Goal: Task Accomplishment & Management: Manage account settings

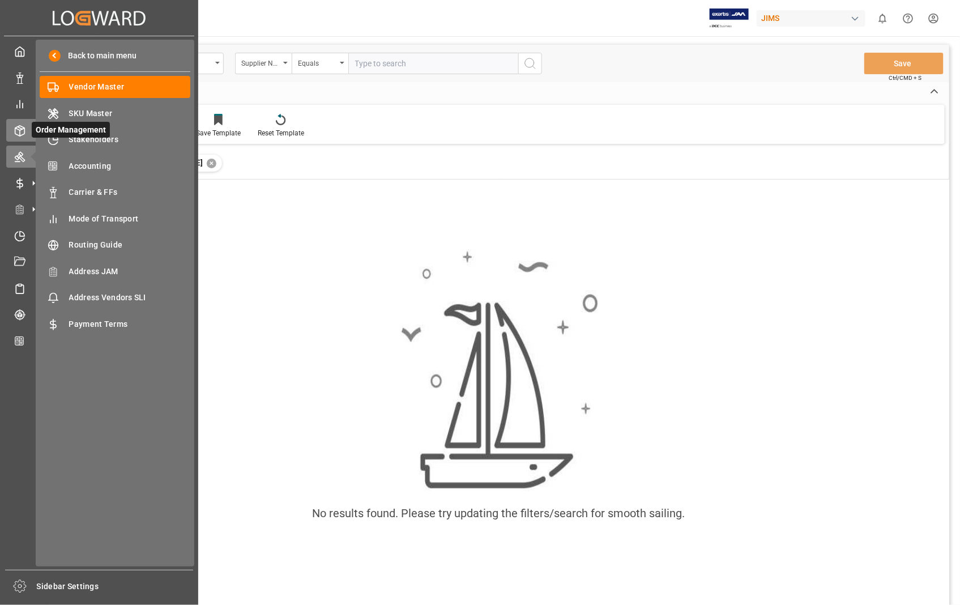
click at [17, 128] on polyline at bounding box center [19, 129] width 9 height 2
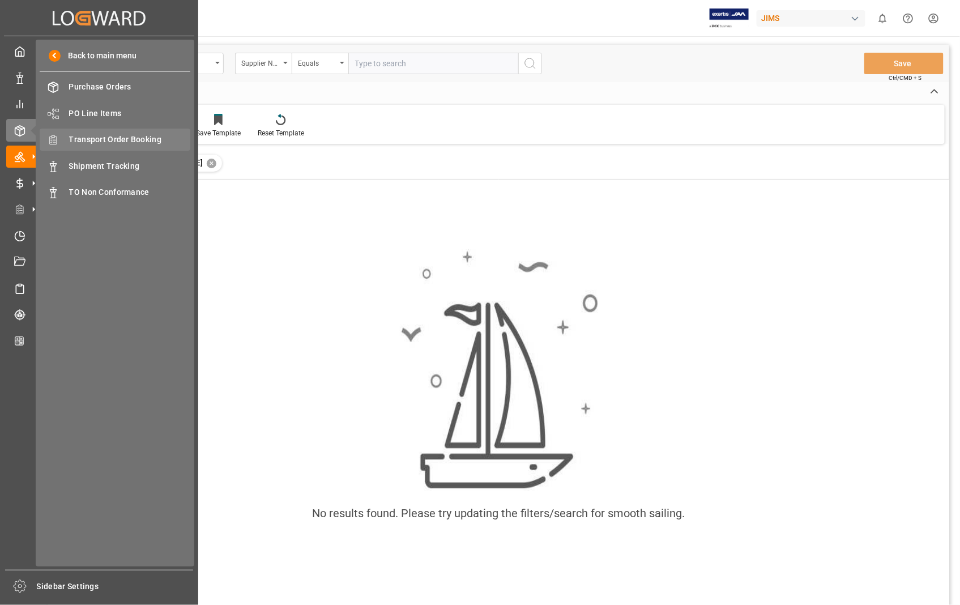
click at [126, 139] on span "Transport Order Booking" at bounding box center [130, 140] width 122 height 12
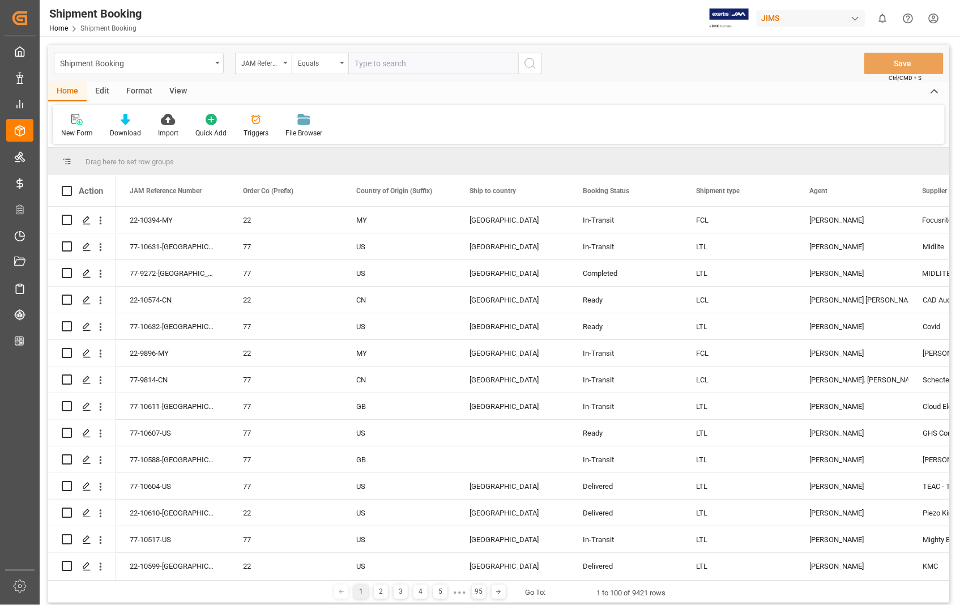
click at [412, 64] on input "text" at bounding box center [433, 64] width 170 height 22
paste input "Please find enclosed PO# 861989-OJ, sales order 9295058, Customer PO # SS Count…"
drag, startPoint x: 514, startPoint y: 61, endPoint x: 330, endPoint y: 58, distance: 184.0
click at [330, 58] on div "JAM Reference Number Equals Please find enclosed PO# 861989-OJ, sales order 929…" at bounding box center [388, 64] width 307 height 22
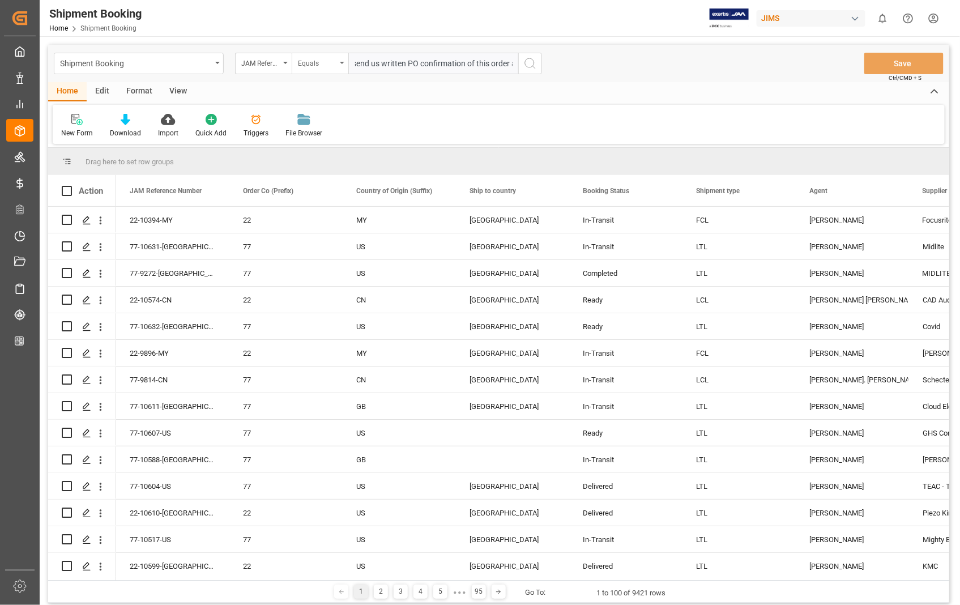
type input "Please find enclosed PO# 861989-OJ, sales order 9295058, Customer PO # SS Count…"
drag, startPoint x: 330, startPoint y: 58, endPoint x: 278, endPoint y: 58, distance: 52.1
click at [278, 58] on div "JAM Reference Number Equals Please find enclosed PO# 861989-OJ, sales order 929…" at bounding box center [388, 64] width 307 height 22
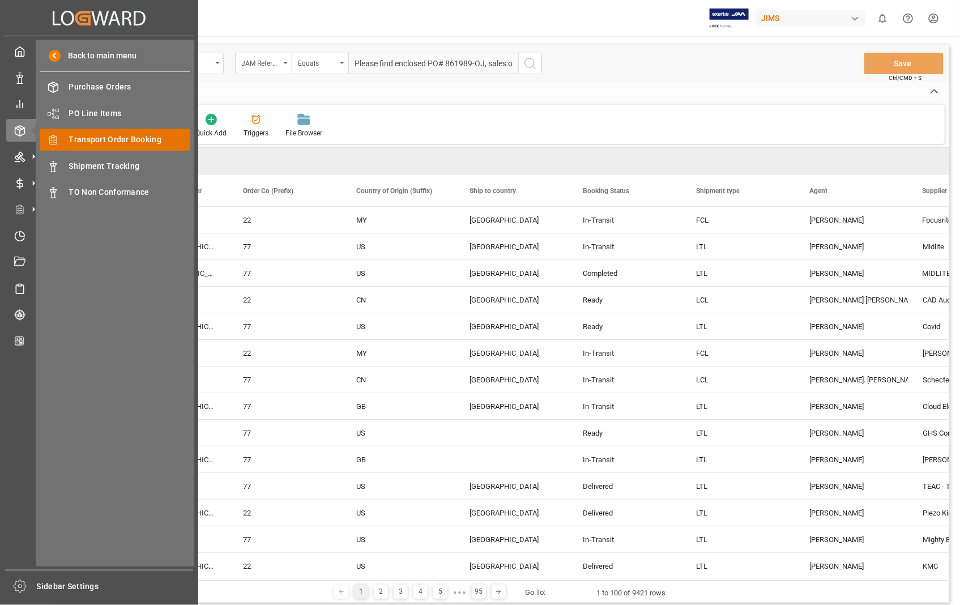
click at [93, 134] on span "Transport Order Booking" at bounding box center [130, 140] width 122 height 12
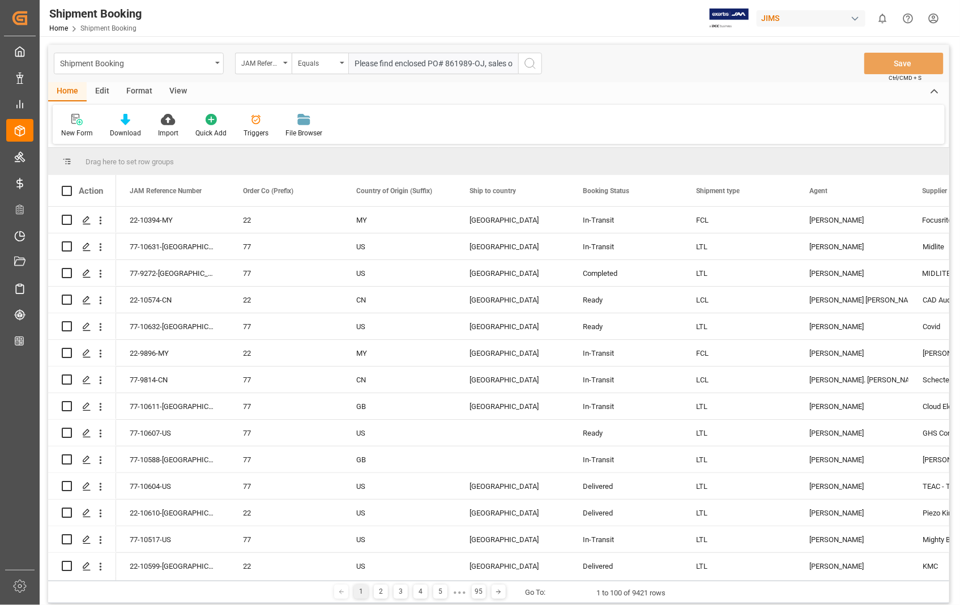
drag, startPoint x: 345, startPoint y: 65, endPoint x: 358, endPoint y: 61, distance: 13.8
click at [352, 63] on div "JAM Reference Number Equals Please find enclosed PO# 861989-OJ, sales order 929…" at bounding box center [388, 64] width 307 height 22
click at [358, 61] on input "Please find enclosed PO# 861989-OJ, sales order 9295058, Customer PO # SS Count…" at bounding box center [433, 64] width 170 height 22
click at [354, 59] on input "Please find enclosed PO# 861989-OJ, sales order 9295058, Customer PO # SS Count…" at bounding box center [433, 64] width 170 height 22
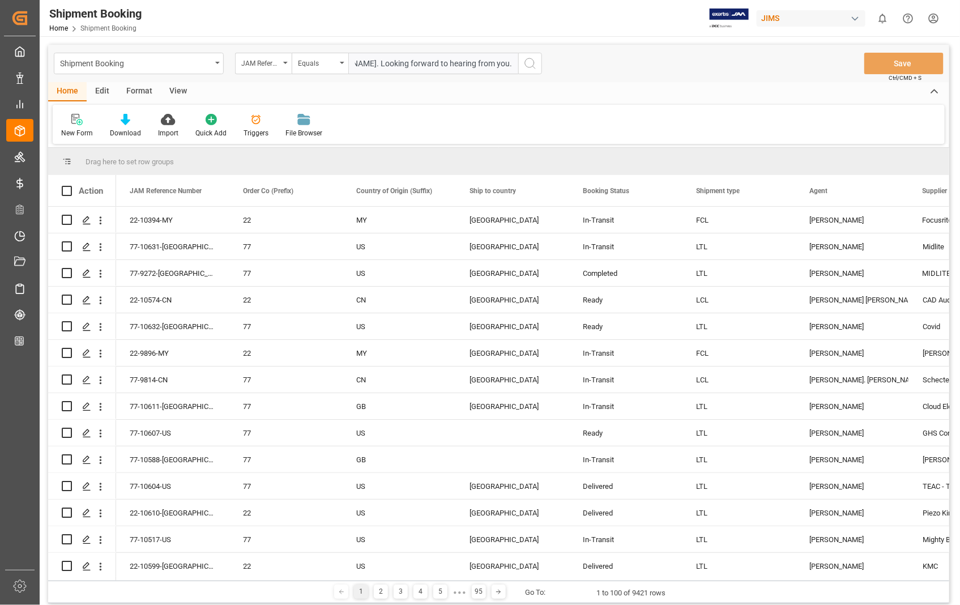
drag, startPoint x: 354, startPoint y: 59, endPoint x: 570, endPoint y: 71, distance: 216.6
click at [570, 71] on div "Shipment Booking JAM Reference Number Equals Please find enclosed PO# 861989-OJ…" at bounding box center [498, 63] width 901 height 37
click at [407, 61] on input "text" at bounding box center [433, 64] width 170 height 22
paste input "22-10583-[GEOGRAPHIC_DATA]"
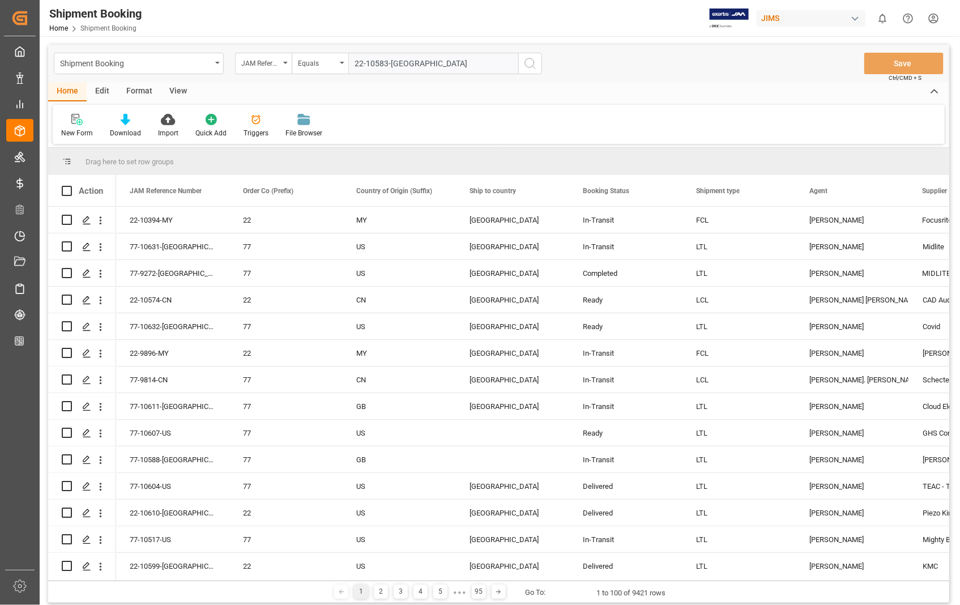
type input "22-10583-[GEOGRAPHIC_DATA]"
click at [529, 63] on icon "search button" at bounding box center [530, 64] width 14 height 14
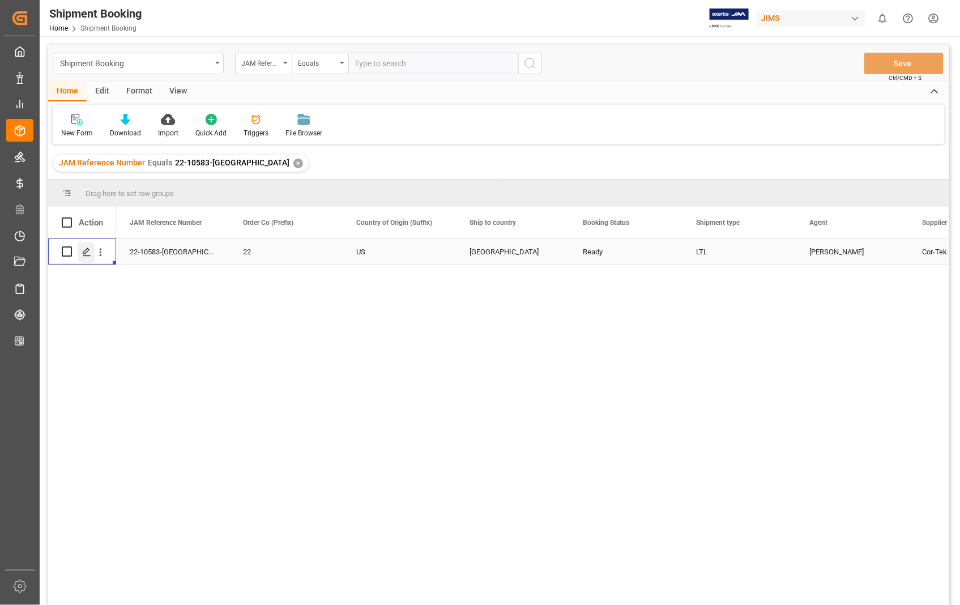
click at [88, 250] on icon "Press SPACE to select this row." at bounding box center [86, 251] width 9 height 9
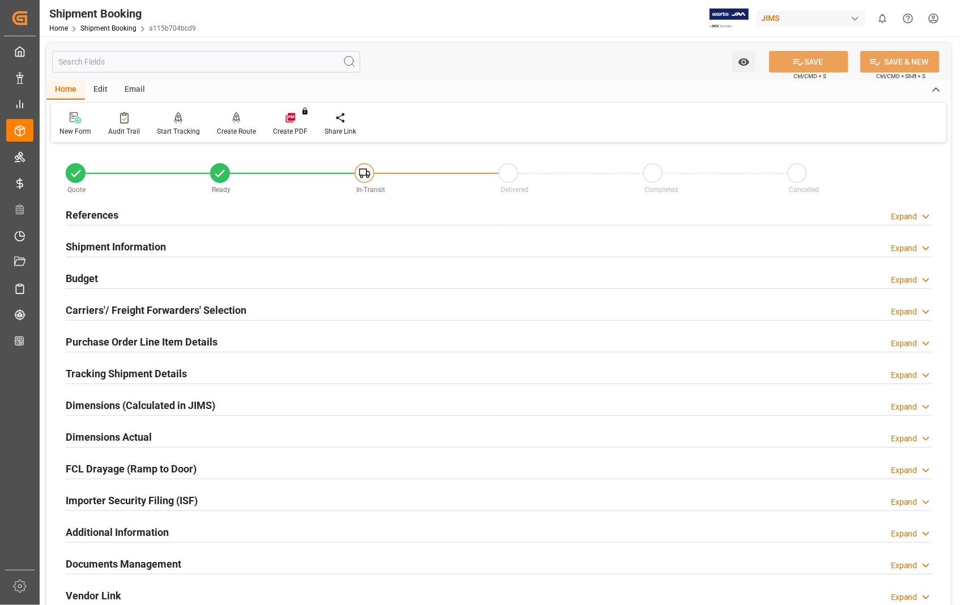
click at [114, 564] on h2 "Documents Management" at bounding box center [124, 563] width 116 height 15
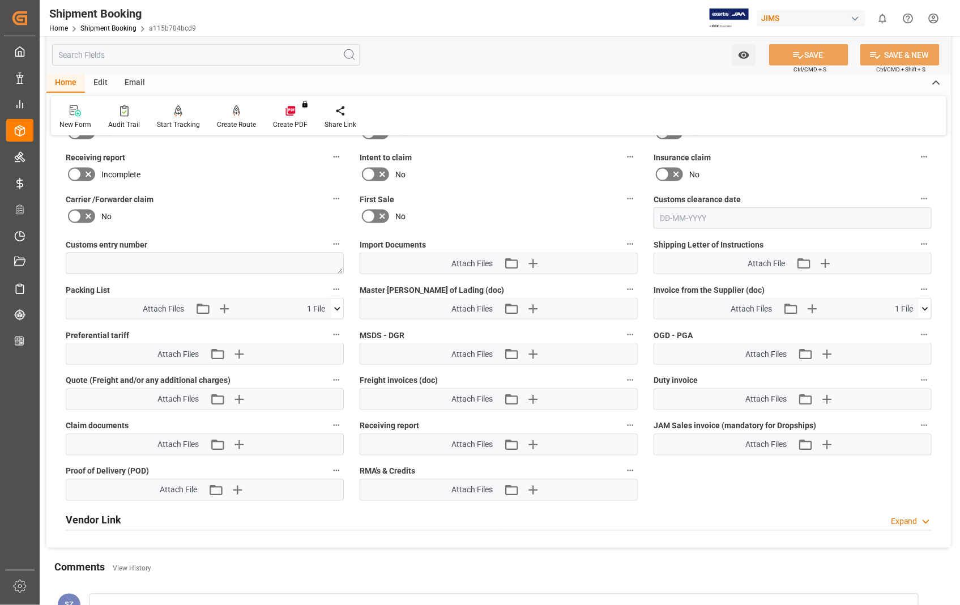
scroll to position [566, 0]
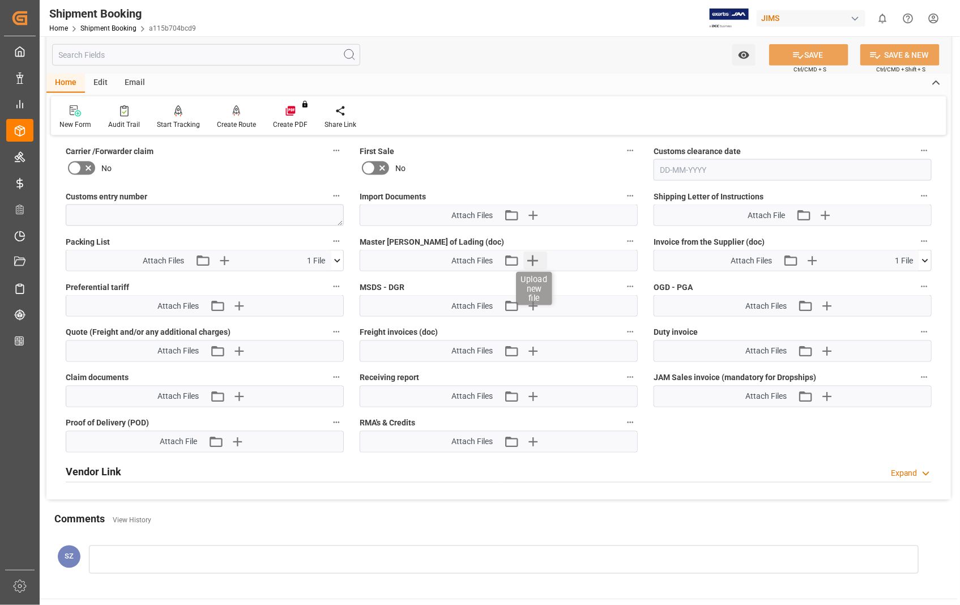
click at [533, 261] on icon "button" at bounding box center [533, 260] width 11 height 11
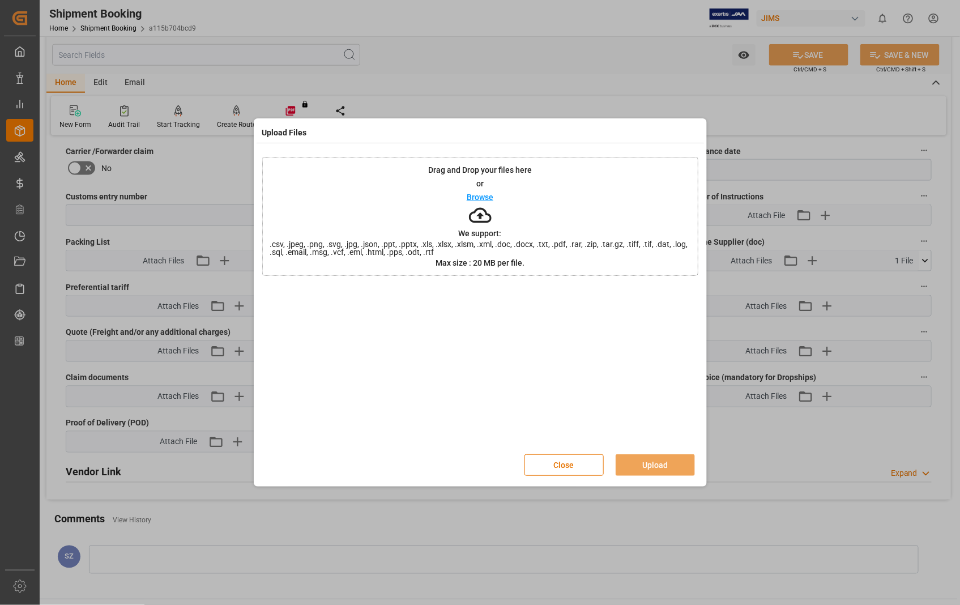
click at [479, 195] on p "Browse" at bounding box center [480, 197] width 27 height 8
click at [646, 464] on button "Upload" at bounding box center [655, 465] width 79 height 22
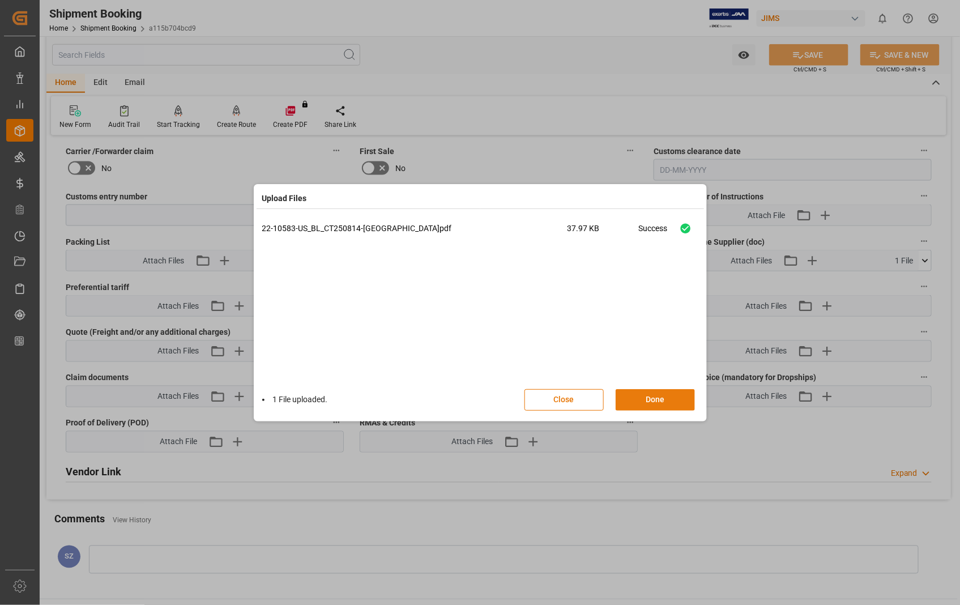
click at [657, 392] on button "Done" at bounding box center [655, 400] width 79 height 22
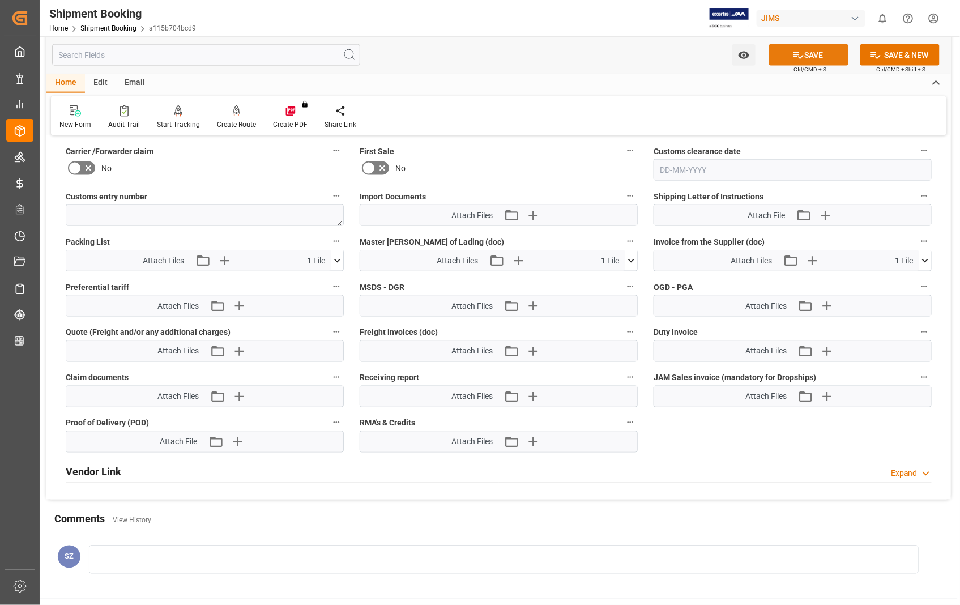
click at [810, 50] on button "SAVE" at bounding box center [808, 55] width 79 height 22
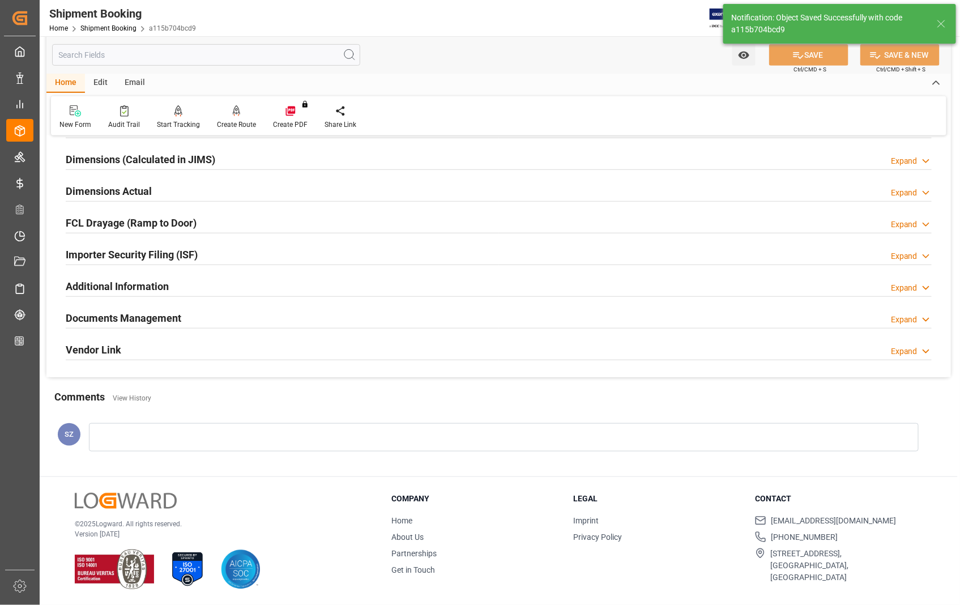
scroll to position [126, 0]
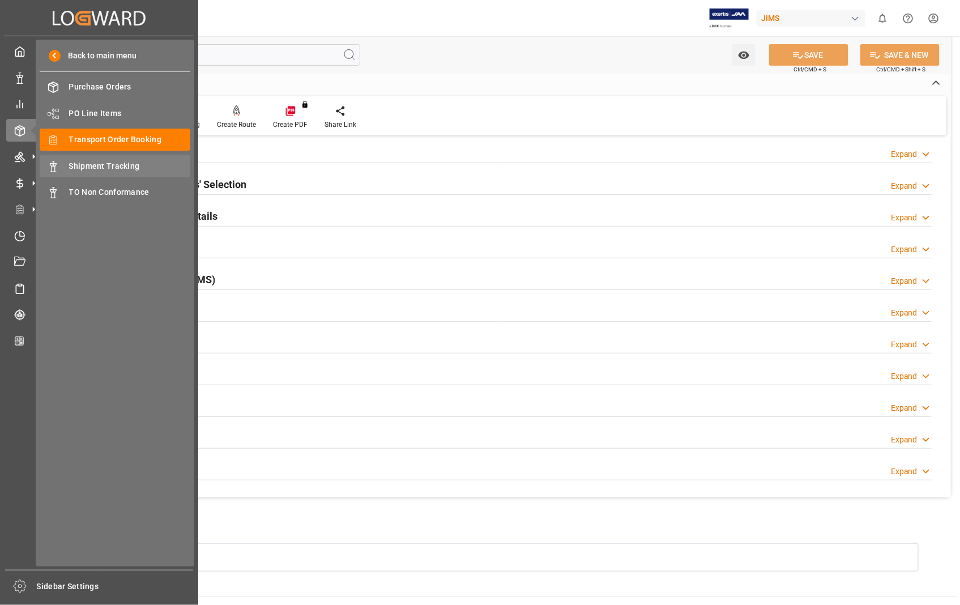
click at [106, 165] on span "Shipment Tracking" at bounding box center [130, 166] width 122 height 12
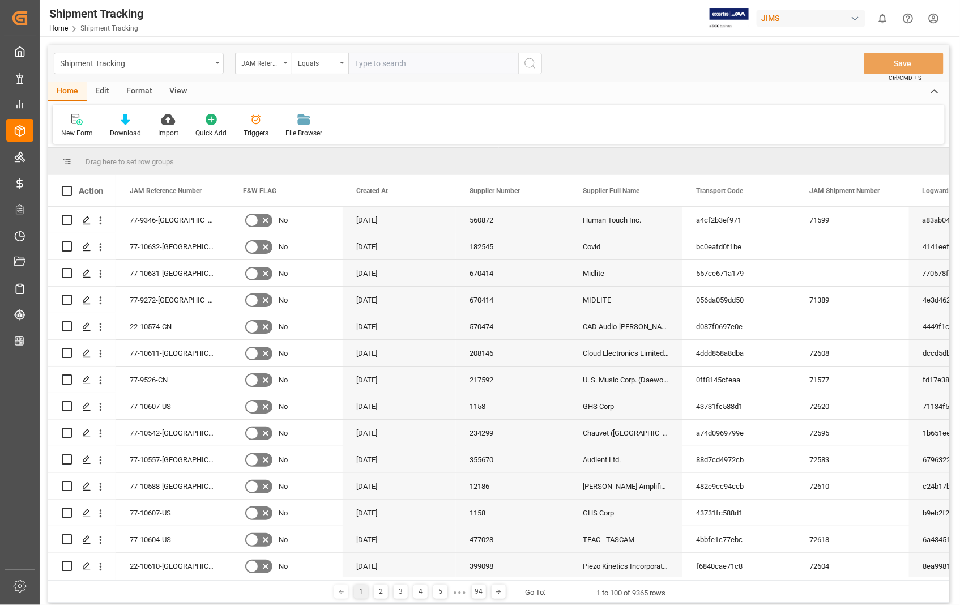
click at [459, 52] on div "Shipment Tracking JAM Reference Number Equals Save Ctrl/CMD + S" at bounding box center [498, 63] width 901 height 37
click at [443, 69] on input "text" at bounding box center [433, 64] width 170 height 22
paste input "883632108210"
drag, startPoint x: 437, startPoint y: 62, endPoint x: 330, endPoint y: 64, distance: 107.0
click at [330, 64] on div "JAM Reference Number Equals 883632108210" at bounding box center [388, 64] width 307 height 22
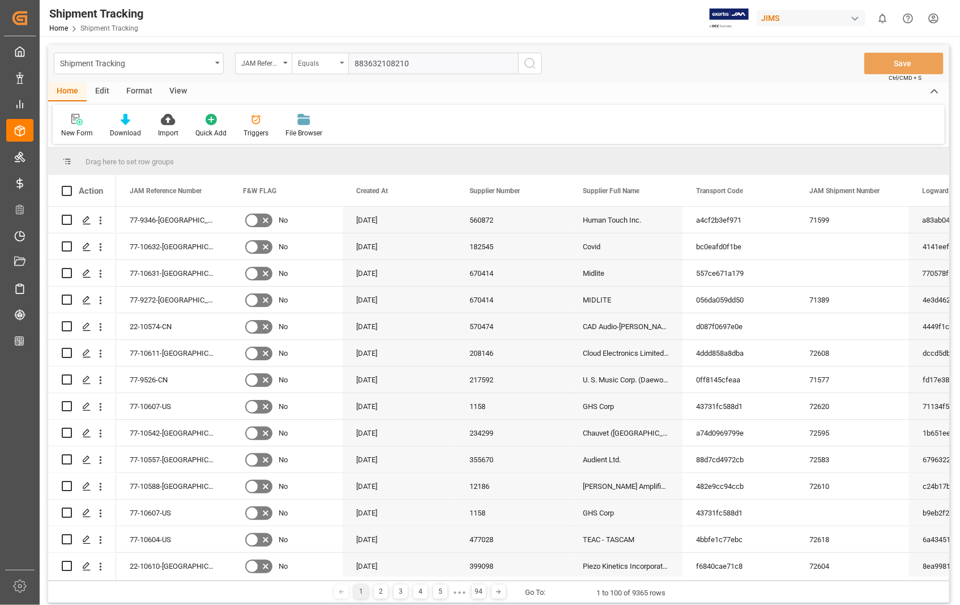
paste input "22-10583-[GEOGRAPHIC_DATA]"
type input "22-10583-[GEOGRAPHIC_DATA]"
click at [535, 59] on icon "search button" at bounding box center [530, 64] width 14 height 14
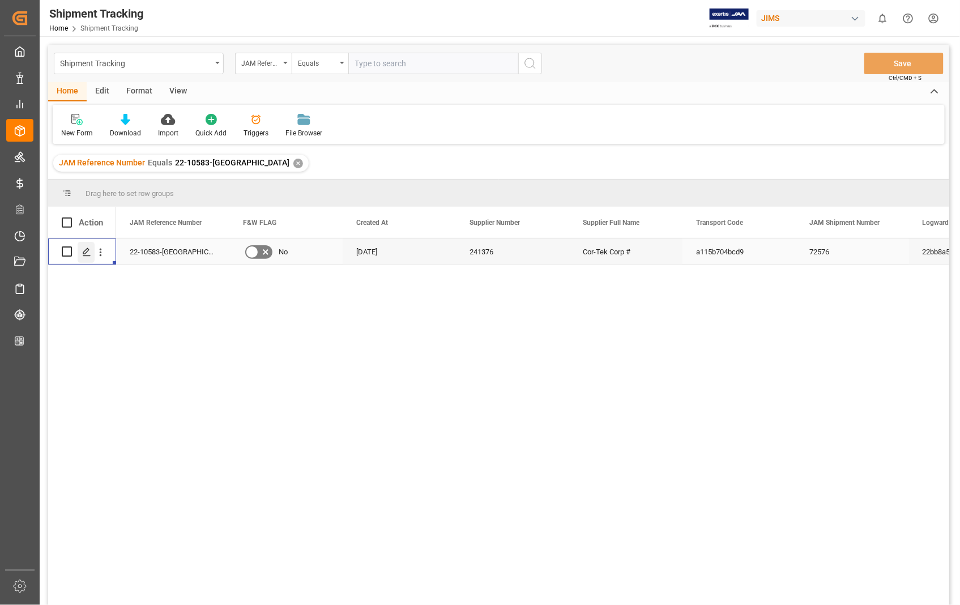
click at [89, 254] on icon "Press SPACE to select this row." at bounding box center [86, 251] width 9 height 9
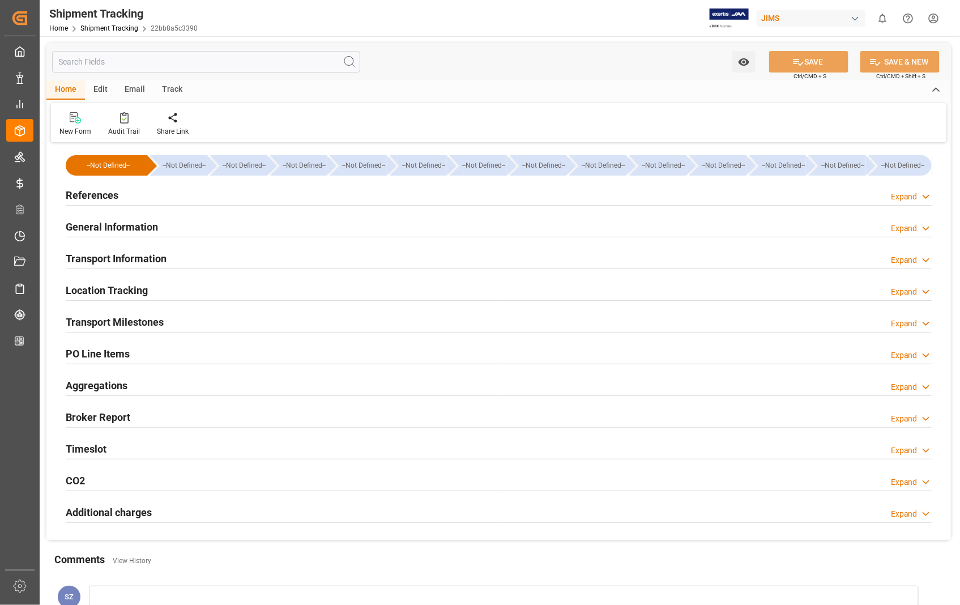
type input "39060"
click at [131, 258] on h2 "Transport Information" at bounding box center [116, 258] width 101 height 15
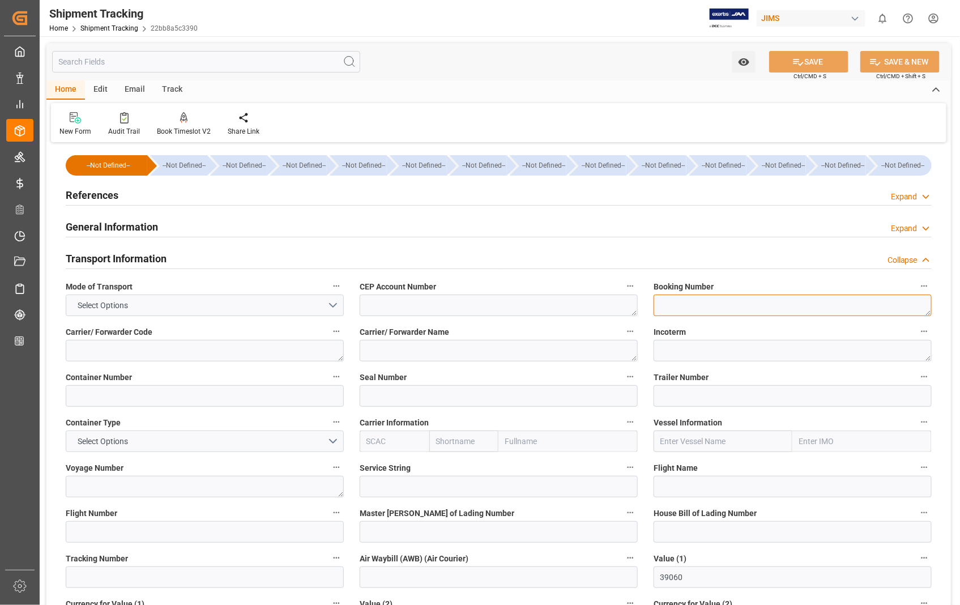
click at [677, 301] on textarea at bounding box center [792, 305] width 278 height 22
paste textarea "883632108210"
click at [660, 314] on textarea "883632108210" at bounding box center [792, 305] width 278 height 22
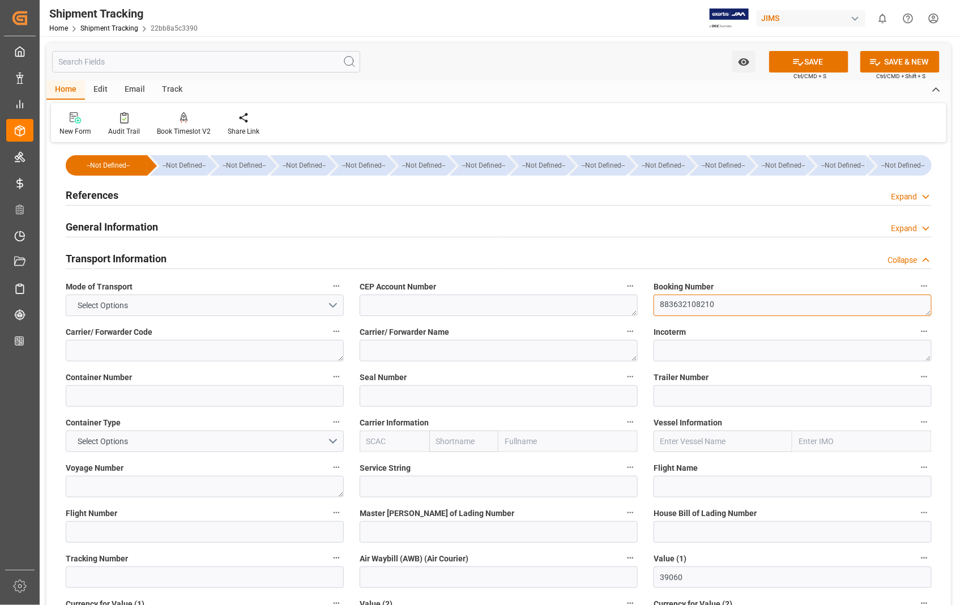
type textarea "883632108210"
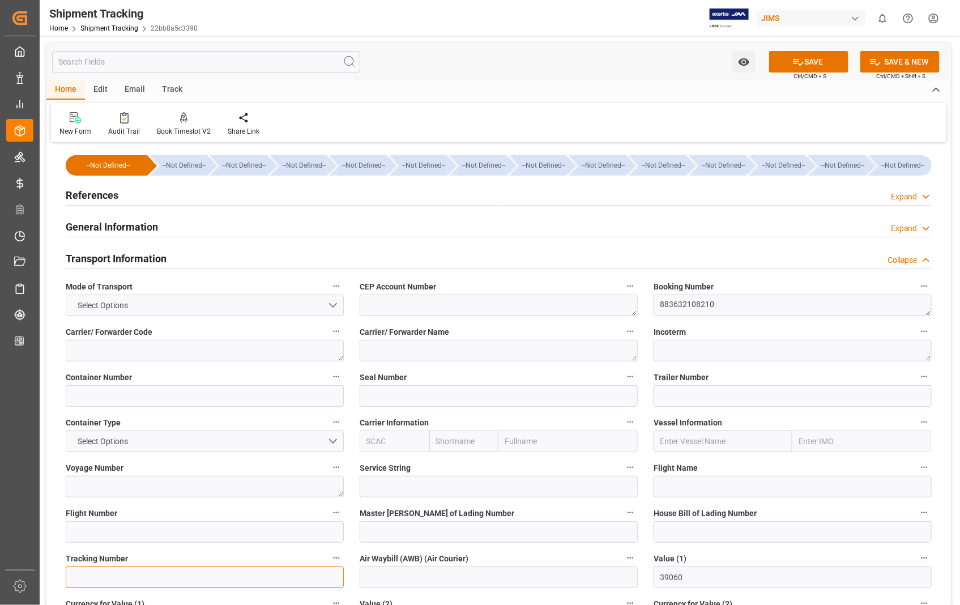
click at [83, 572] on input at bounding box center [205, 577] width 278 height 22
paste input "883632108210"
type input "883632108210"
click at [819, 60] on button "SAVE" at bounding box center [808, 62] width 79 height 22
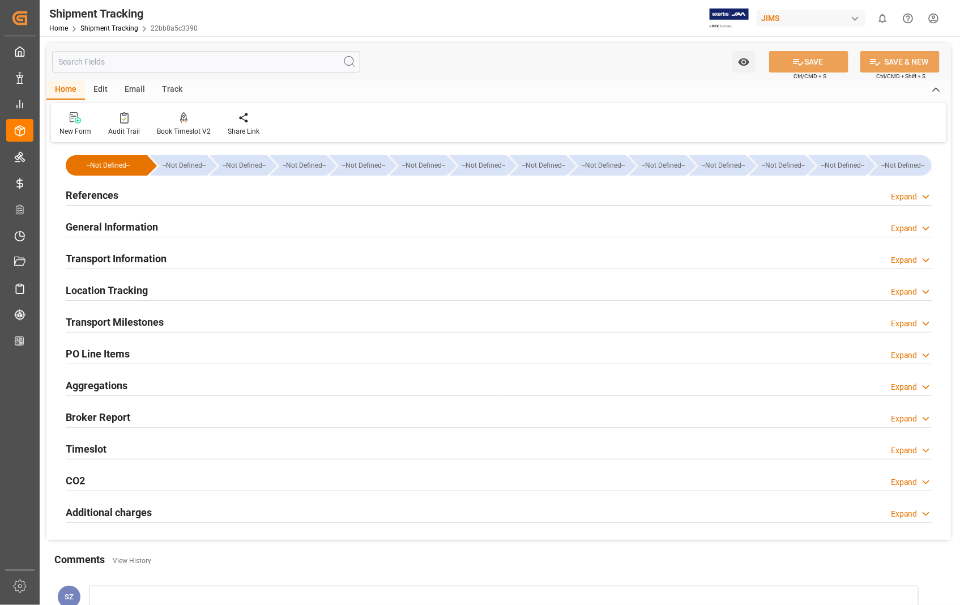
click at [139, 259] on h2 "Transport Information" at bounding box center [116, 258] width 101 height 15
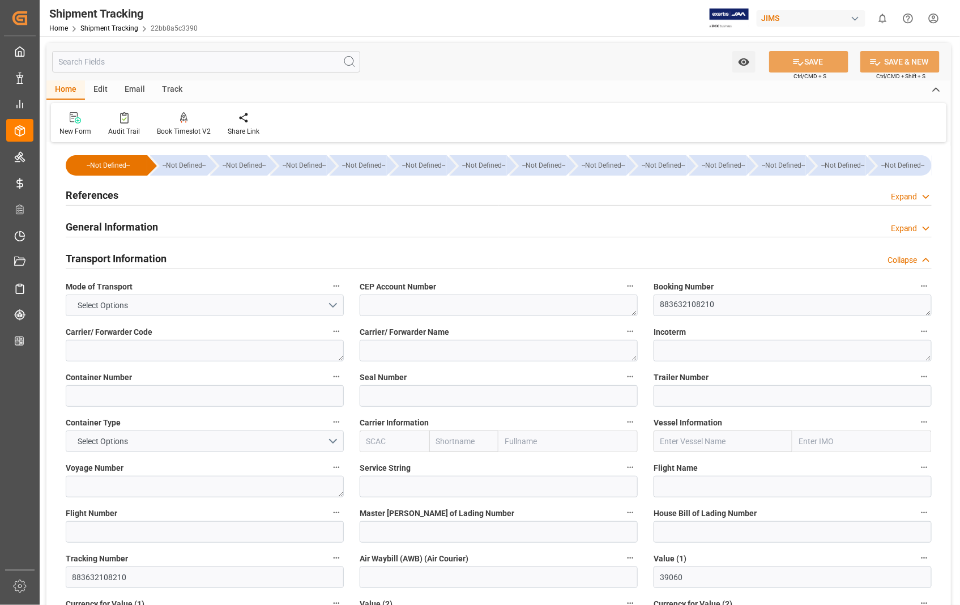
click at [137, 257] on h2 "Transport Information" at bounding box center [116, 258] width 101 height 15
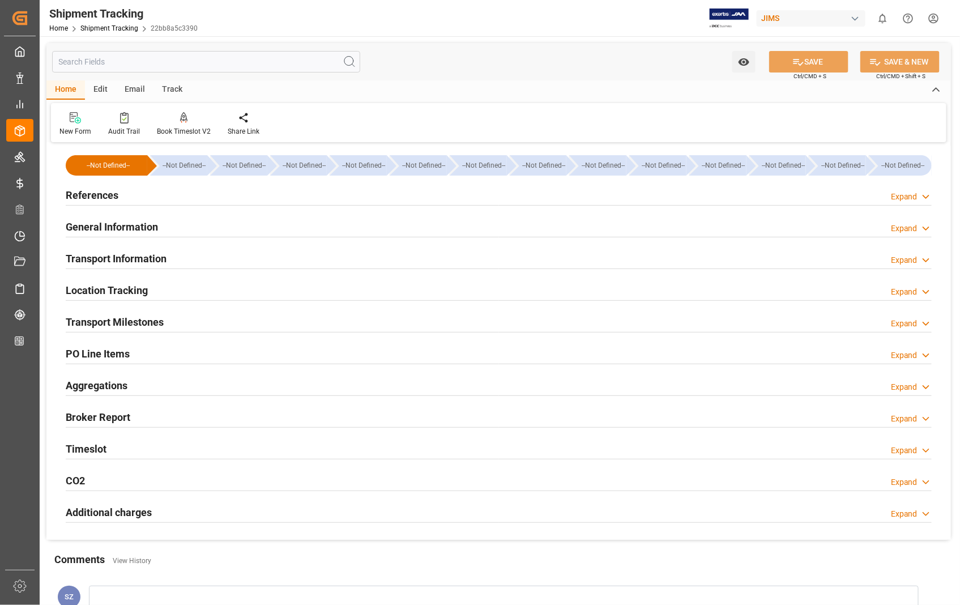
click at [128, 325] on h2 "Transport Milestones" at bounding box center [115, 321] width 98 height 15
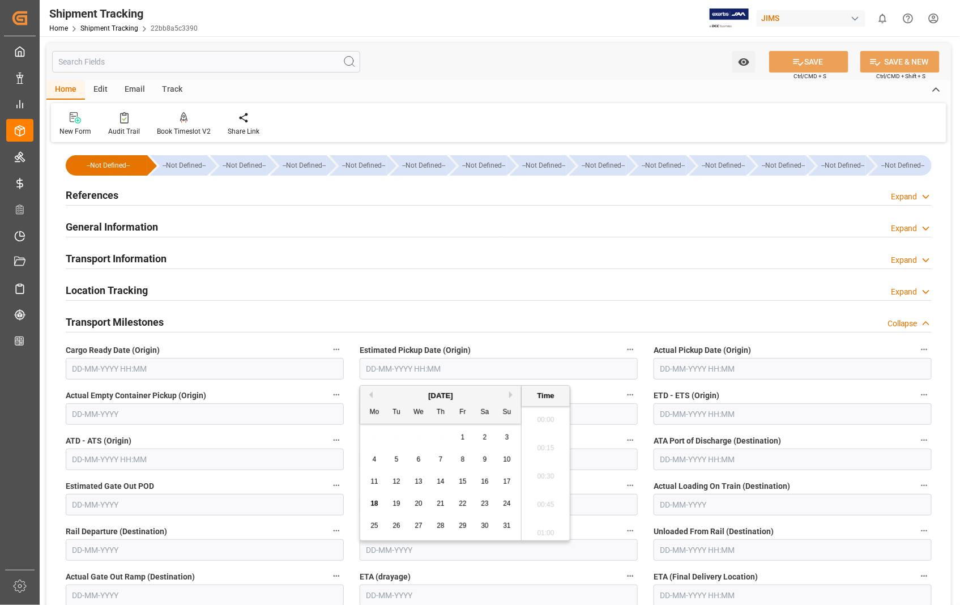
click at [486, 374] on input "text" at bounding box center [499, 369] width 278 height 22
click at [508, 474] on div "11 12 13 14 15 16 17" at bounding box center [441, 482] width 155 height 22
click at [508, 481] on span "17" at bounding box center [506, 481] width 7 height 8
type input "[DATE] 00:00"
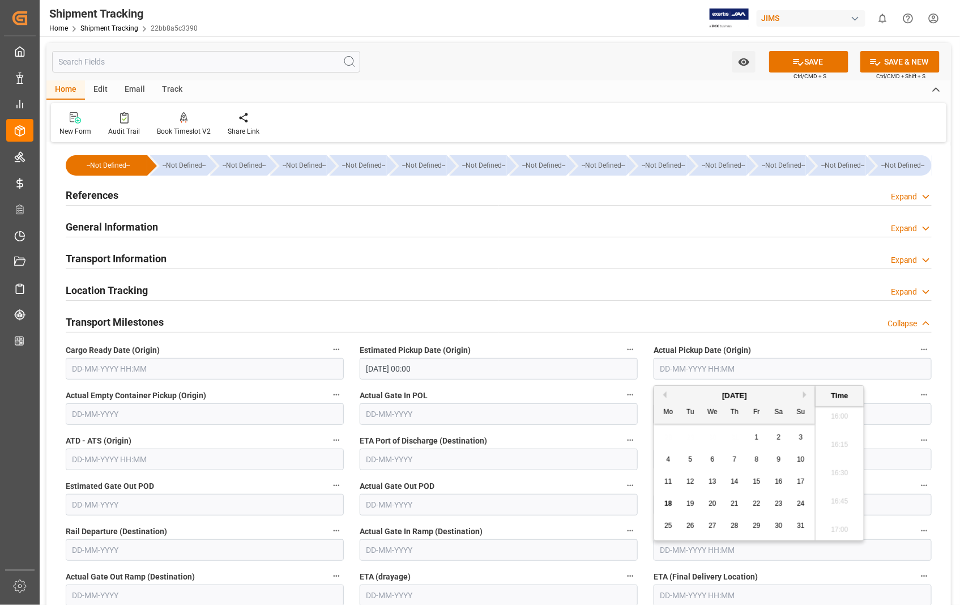
click at [785, 362] on input "text" at bounding box center [792, 369] width 278 height 22
click at [802, 478] on span "17" at bounding box center [800, 481] width 7 height 8
type input "[DATE] 00:00"
click at [162, 455] on input "text" at bounding box center [205, 459] width 278 height 22
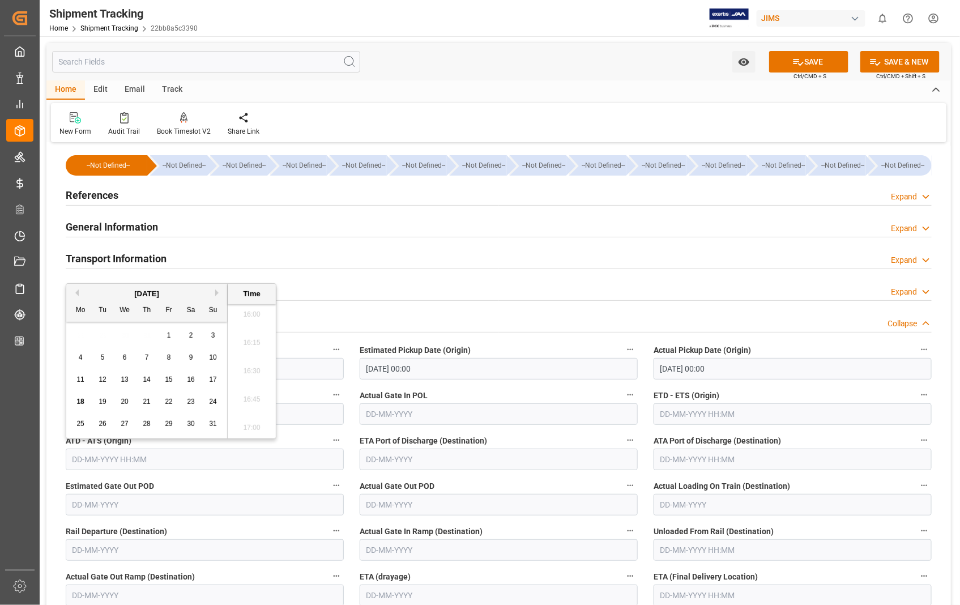
click at [216, 376] on span "17" at bounding box center [212, 379] width 7 height 8
type input "[DATE] 00:00"
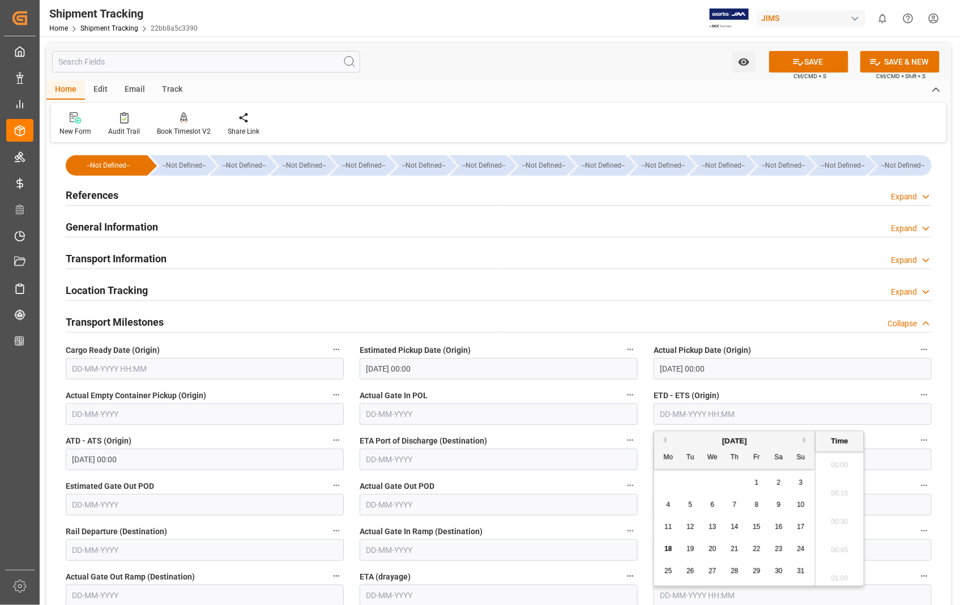
click at [820, 415] on input "text" at bounding box center [792, 414] width 278 height 22
click at [798, 525] on span "17" at bounding box center [800, 527] width 7 height 8
type input "[DATE] 00:00"
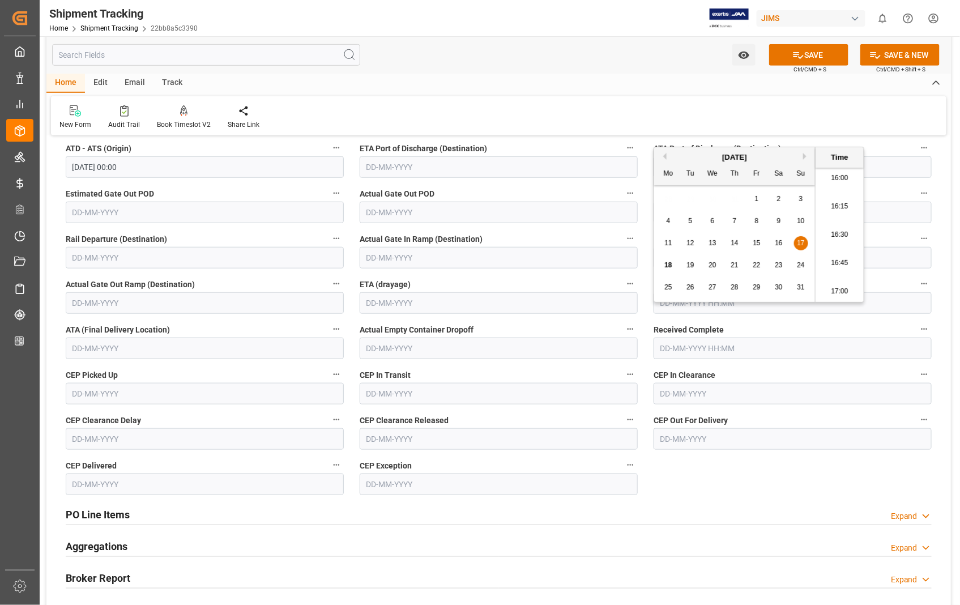
scroll to position [314, 0]
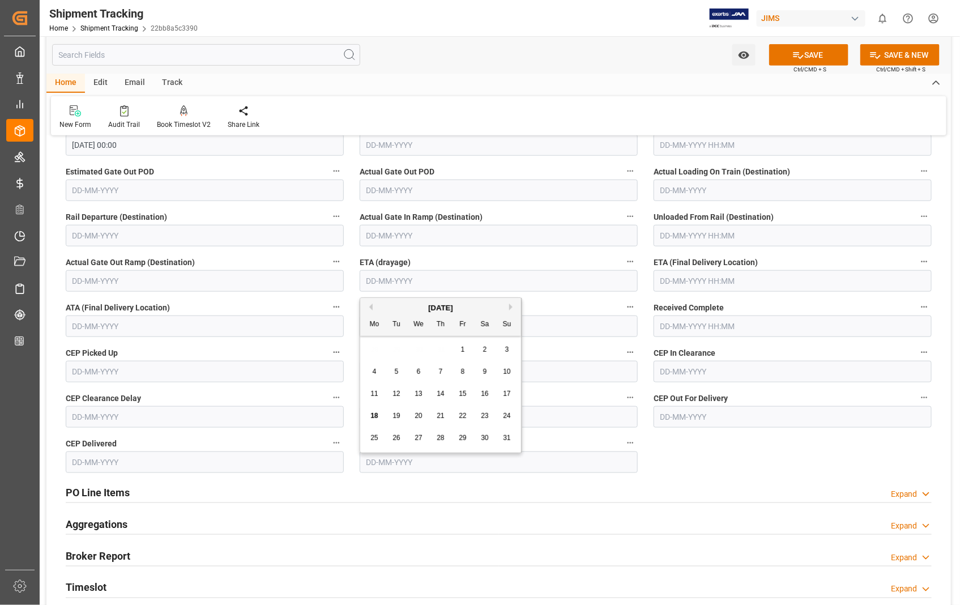
click at [446, 278] on input "text" at bounding box center [499, 281] width 278 height 22
click at [755, 279] on input "text" at bounding box center [792, 281] width 278 height 22
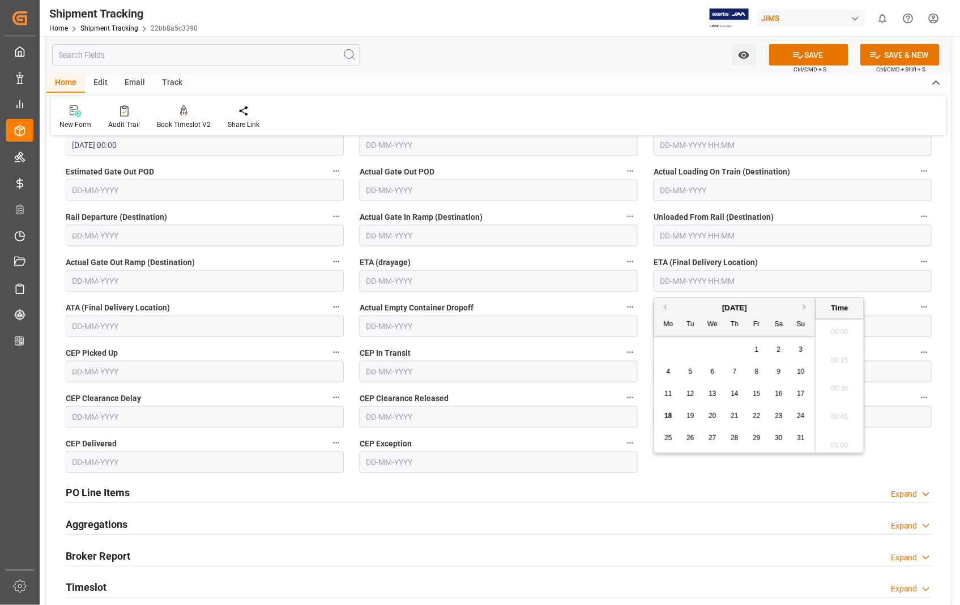
scroll to position [1815, 0]
click at [734, 415] on span "21" at bounding box center [733, 416] width 7 height 8
type input "[DATE] 00:00"
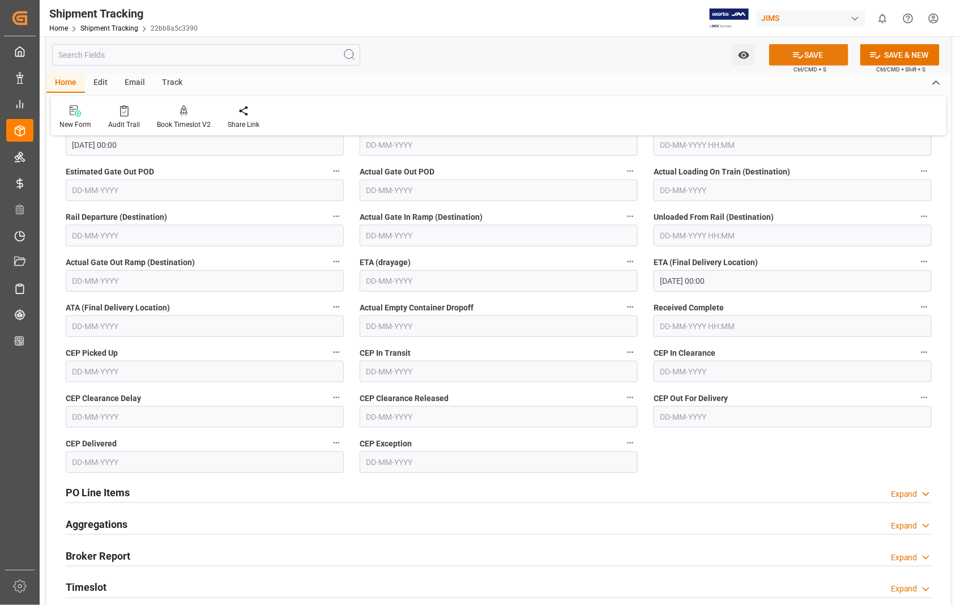
click at [812, 57] on button "SAVE" at bounding box center [808, 55] width 79 height 22
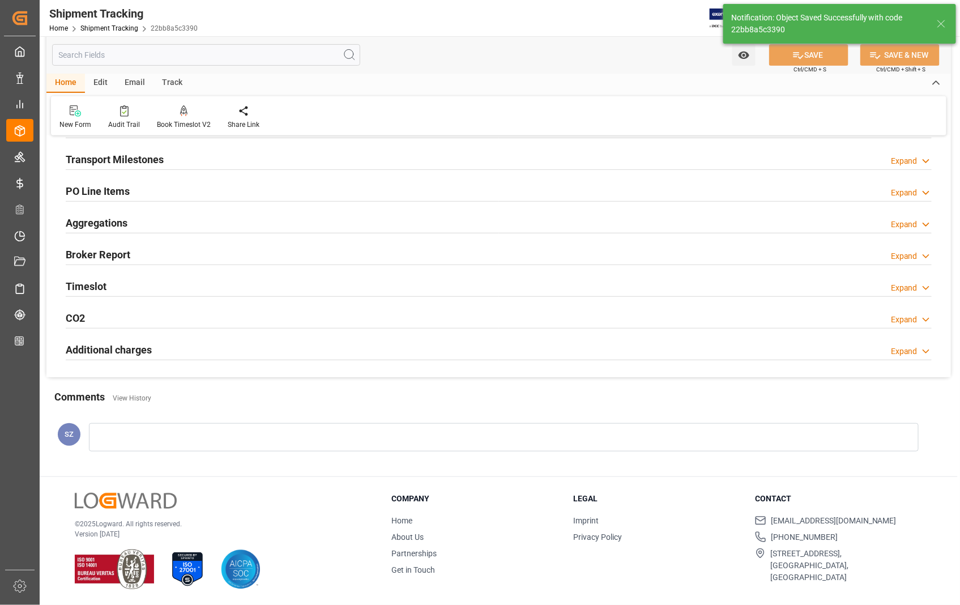
scroll to position [0, 0]
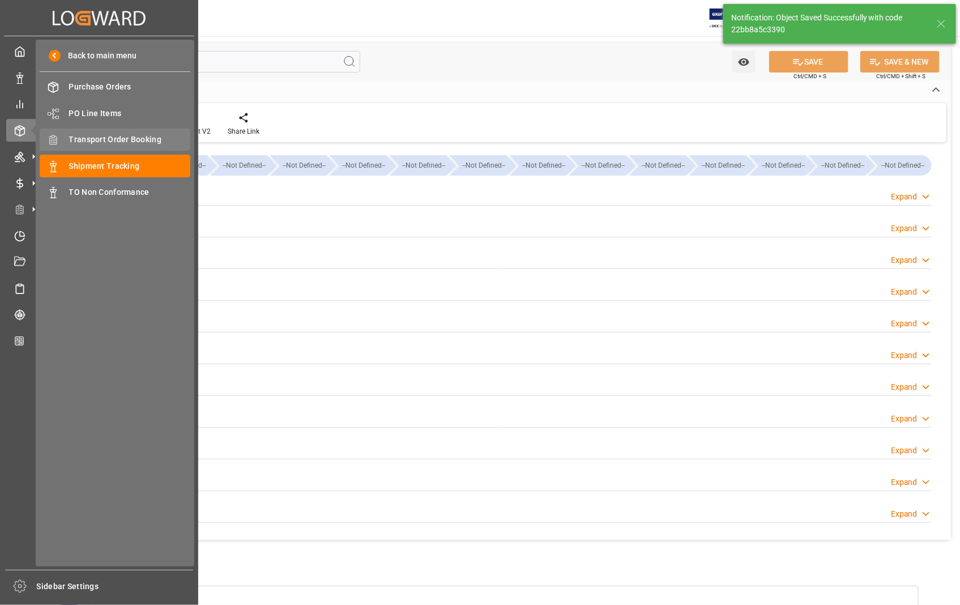
click at [125, 140] on span "Transport Order Booking" at bounding box center [130, 140] width 122 height 12
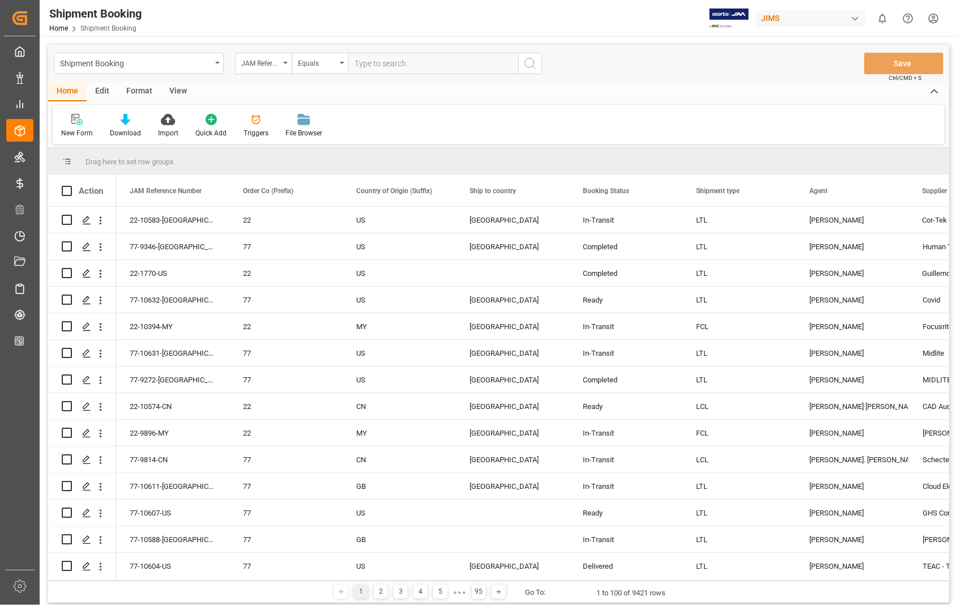
click at [433, 66] on input "text" at bounding box center [433, 64] width 170 height 22
paste input "22-10583-[GEOGRAPHIC_DATA]"
type input "22-10583-[GEOGRAPHIC_DATA]"
click at [535, 61] on icon "search button" at bounding box center [530, 64] width 14 height 14
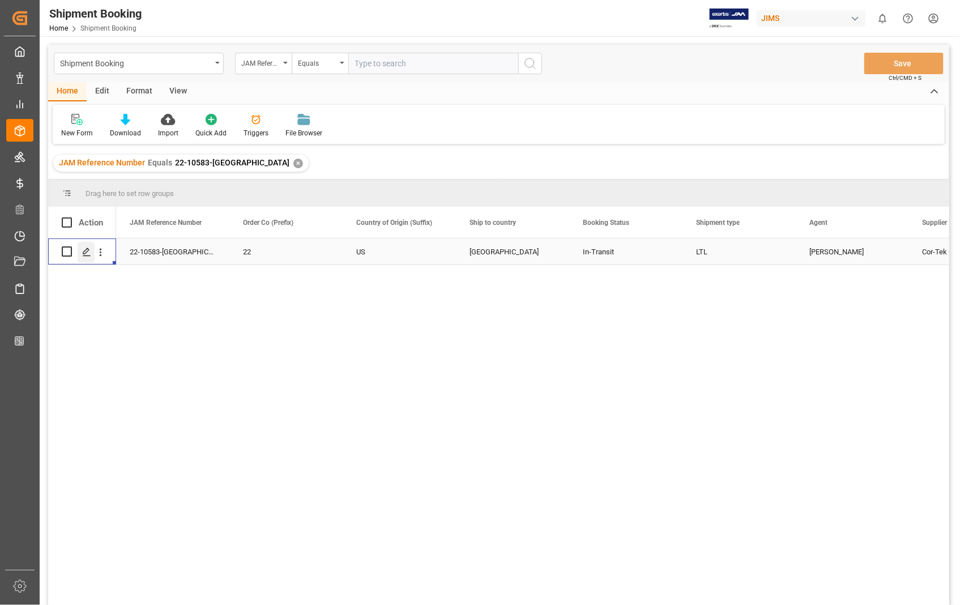
click at [82, 251] on icon "Press SPACE to select this row." at bounding box center [86, 251] width 9 height 9
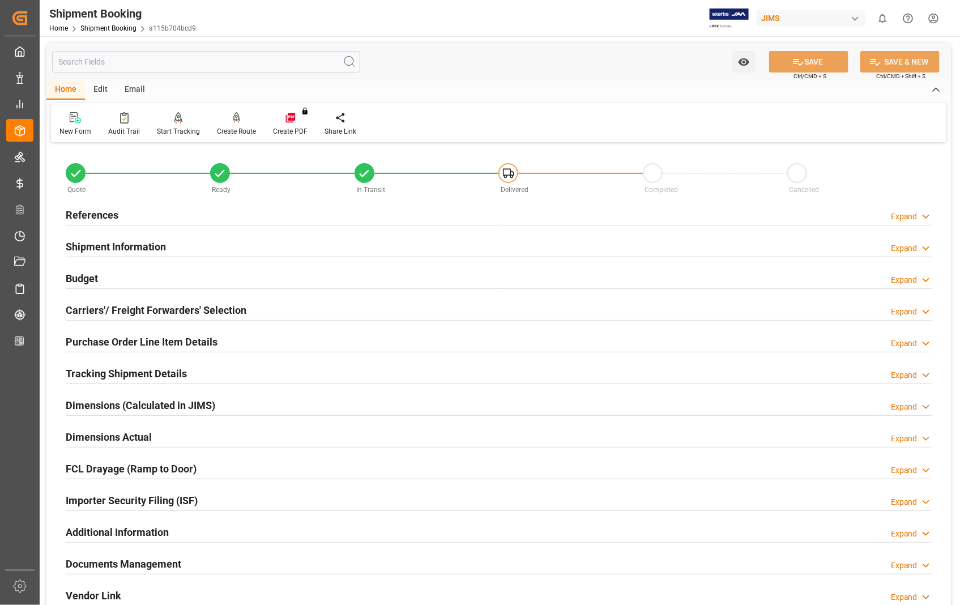
click at [110, 438] on h2 "Dimensions Actual" at bounding box center [109, 436] width 86 height 15
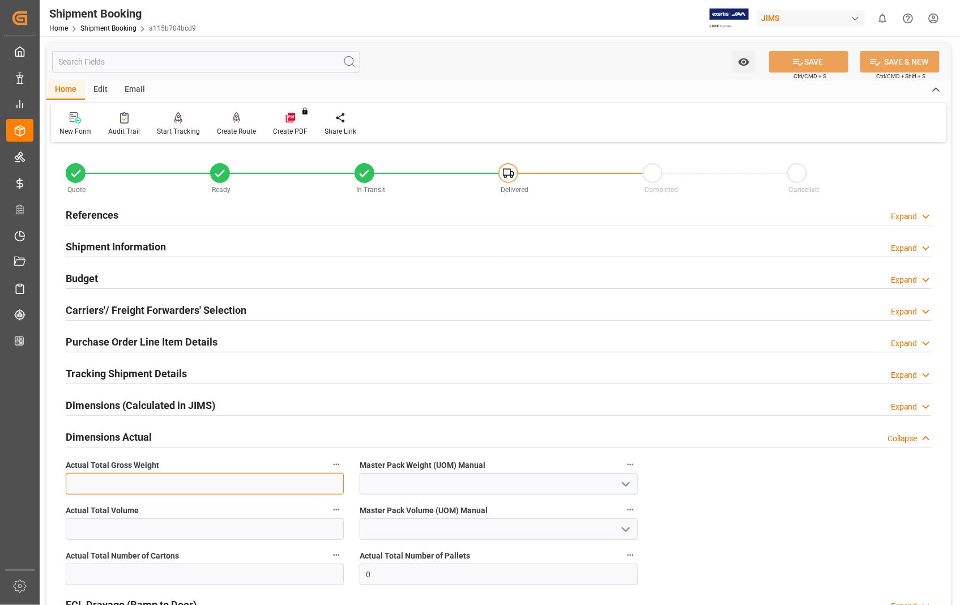
click at [102, 482] on input "text" at bounding box center [205, 484] width 278 height 22
type input "700"
click at [626, 485] on polyline "open menu" at bounding box center [625, 483] width 7 height 3
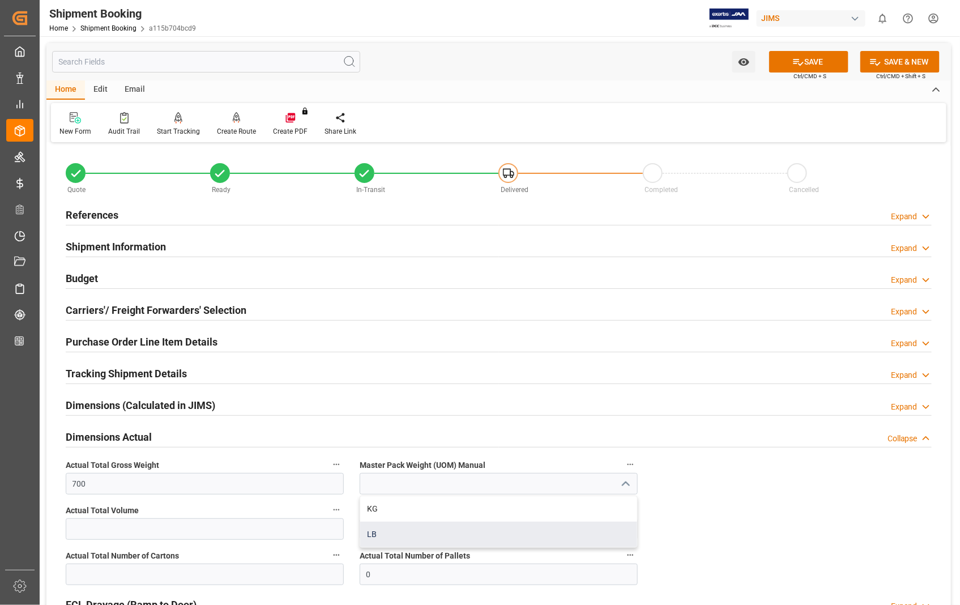
click at [377, 528] on div "LB" at bounding box center [498, 534] width 277 height 25
type input "LB"
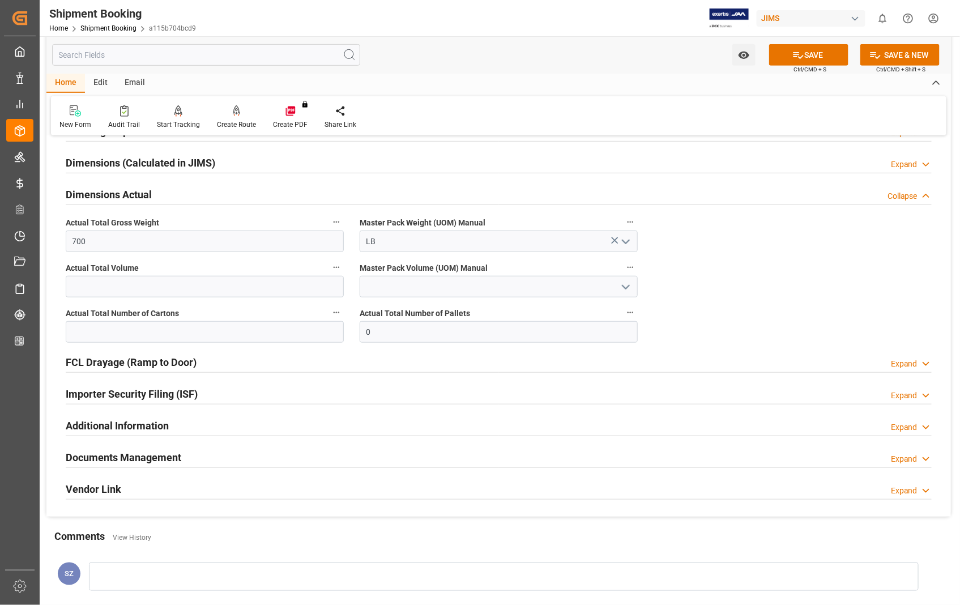
scroll to position [251, 0]
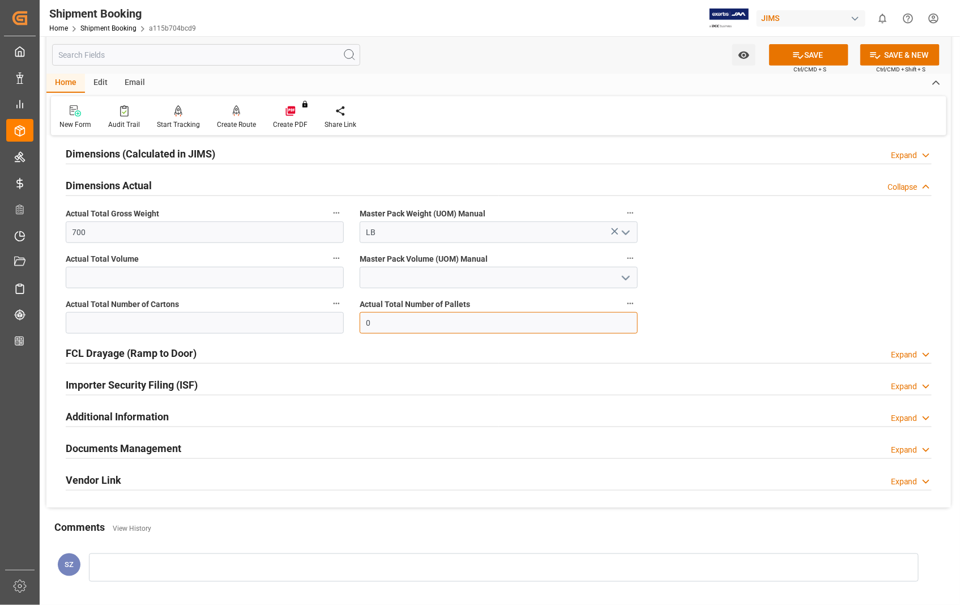
drag, startPoint x: 398, startPoint y: 321, endPoint x: 317, endPoint y: 319, distance: 81.0
click at [317, 319] on div "Quote Ready In-Transit Delivered Completed Cancelled References Expand JAM Refe…" at bounding box center [498, 200] width 904 height 613
type input "1"
click at [807, 51] on button "SAVE" at bounding box center [808, 55] width 79 height 22
click at [159, 451] on h2 "Documents Management" at bounding box center [124, 448] width 116 height 15
